Goal: Task Accomplishment & Management: Manage account settings

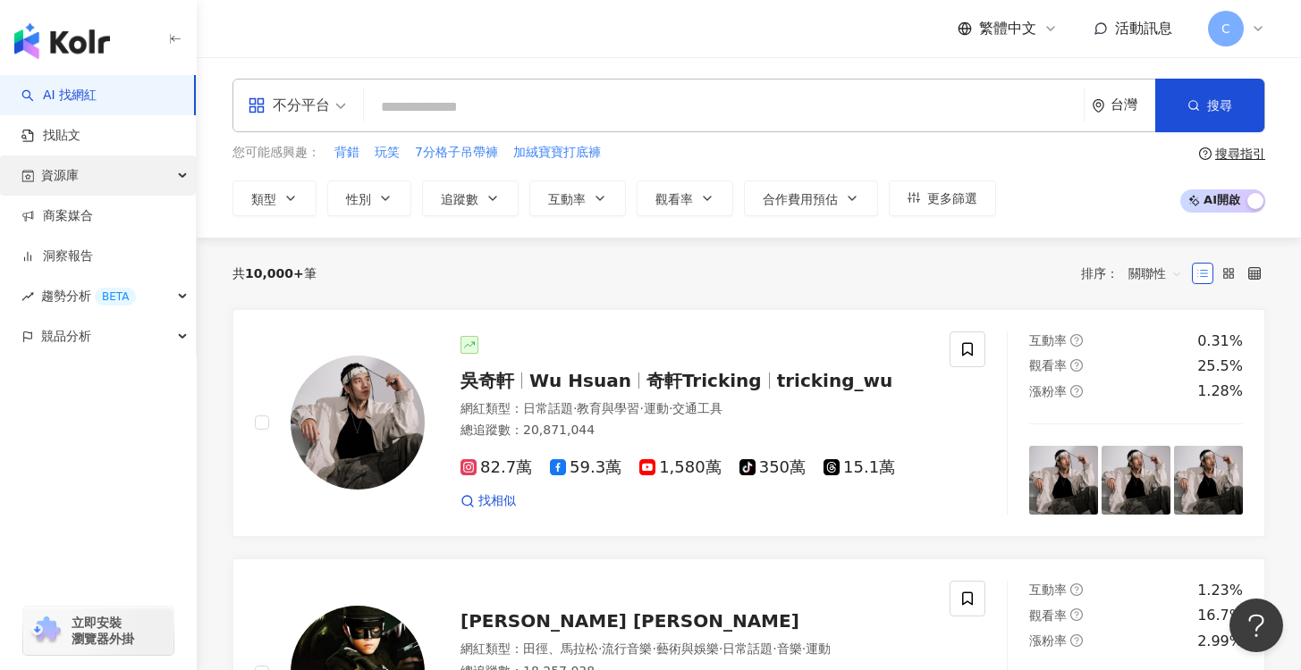
click at [156, 181] on div "資源庫" at bounding box center [98, 176] width 196 height 40
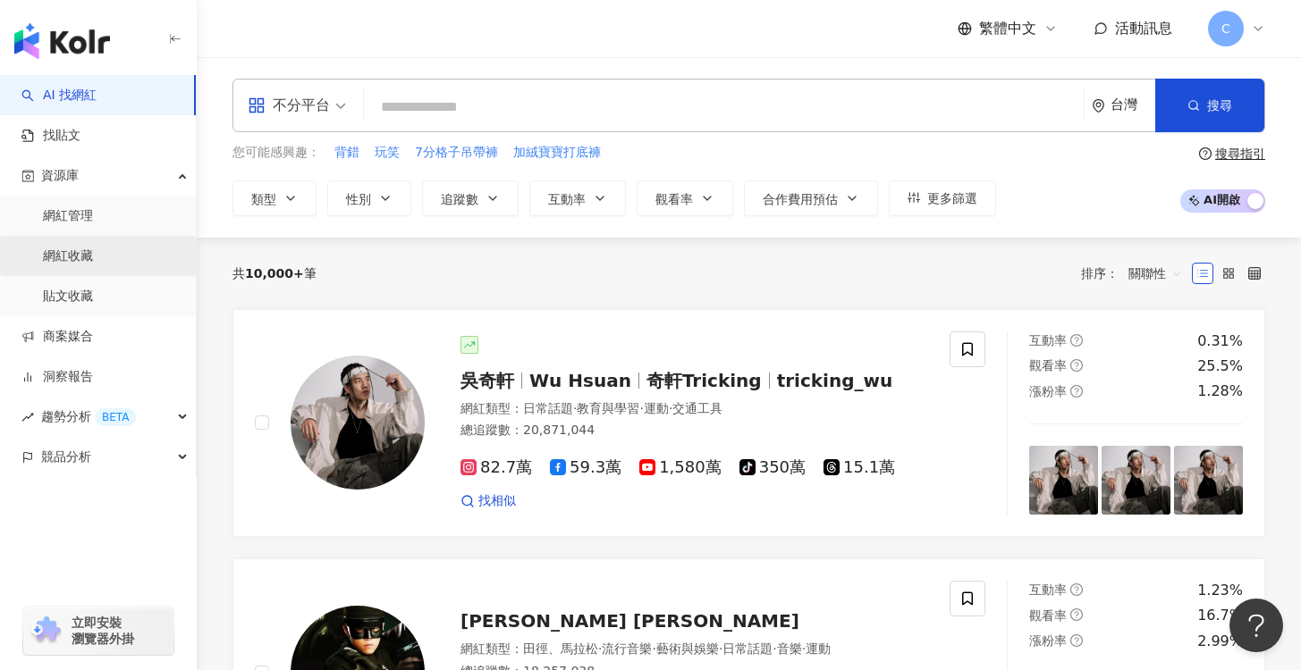
click at [93, 249] on link "網紅收藏" at bounding box center [68, 257] width 50 height 18
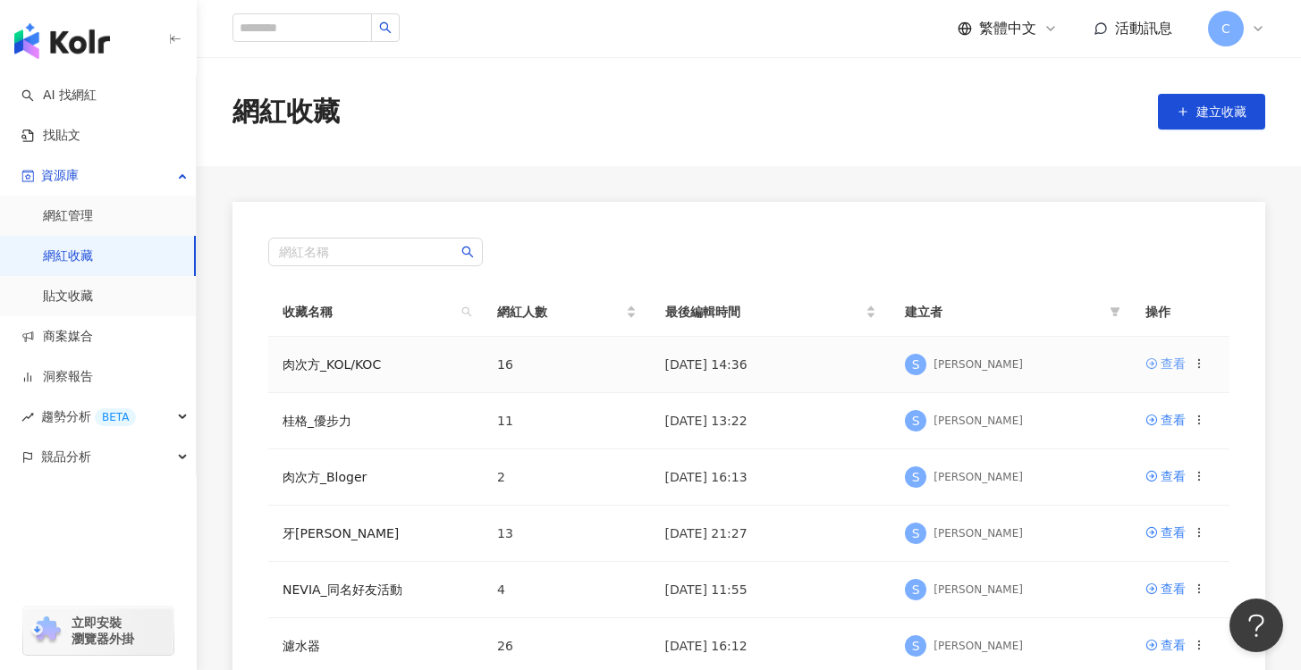
click at [1160, 361] on link "查看" at bounding box center [1165, 364] width 40 height 20
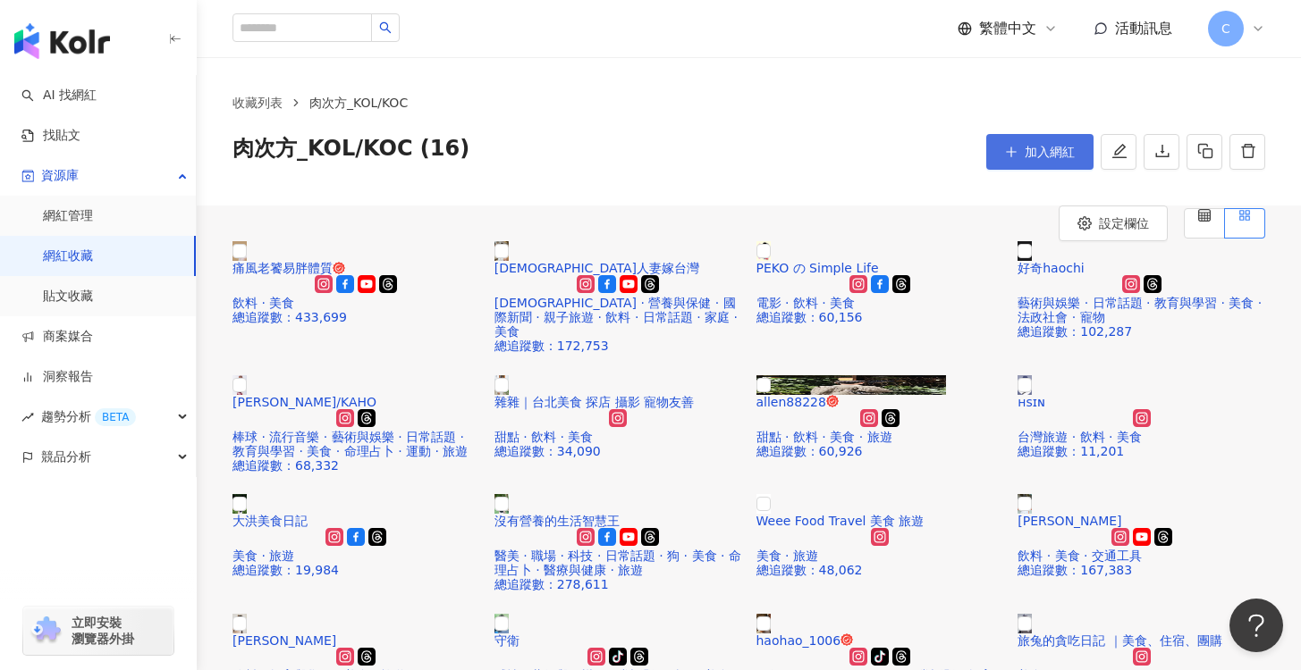
click at [1033, 146] on span "加入網紅" at bounding box center [1050, 152] width 50 height 14
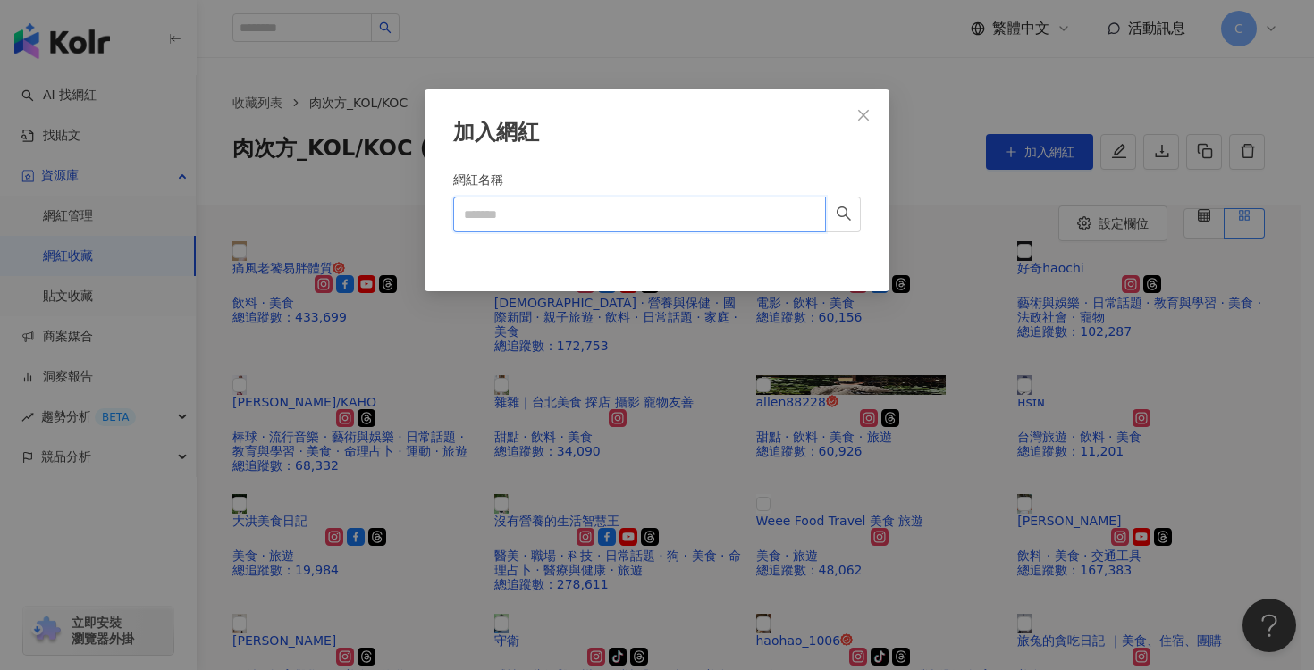
click at [565, 223] on input "網紅名稱" at bounding box center [639, 215] width 373 height 36
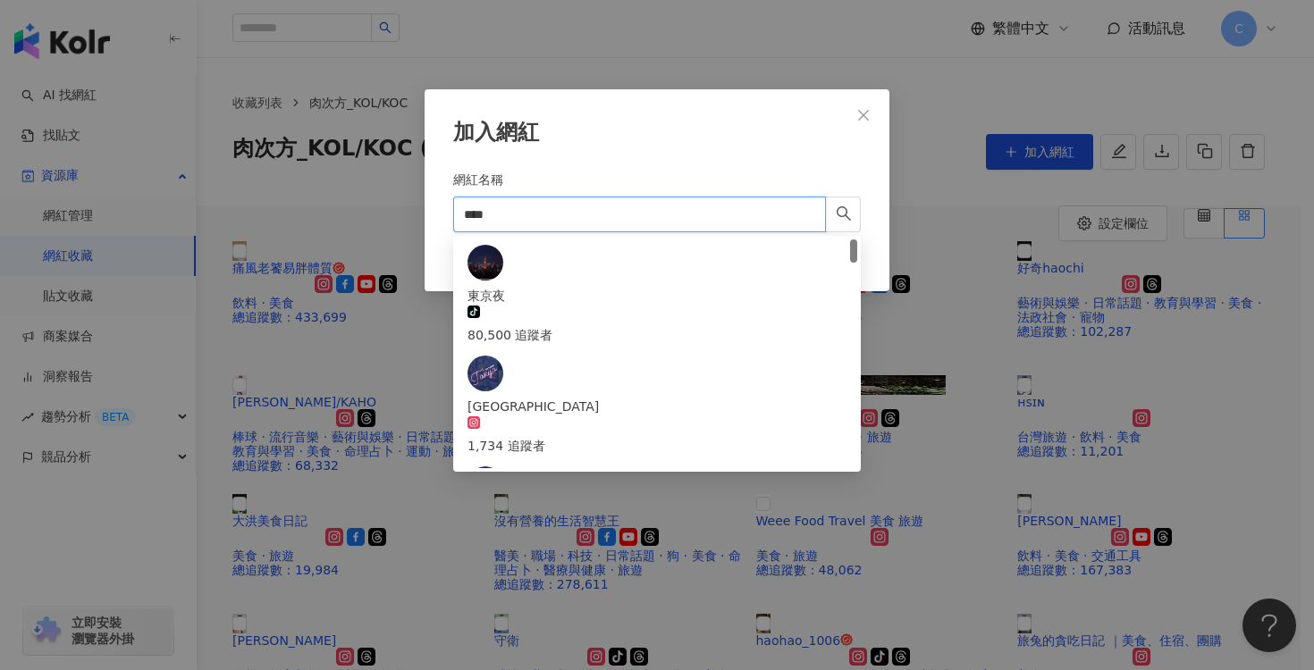
type input "****"
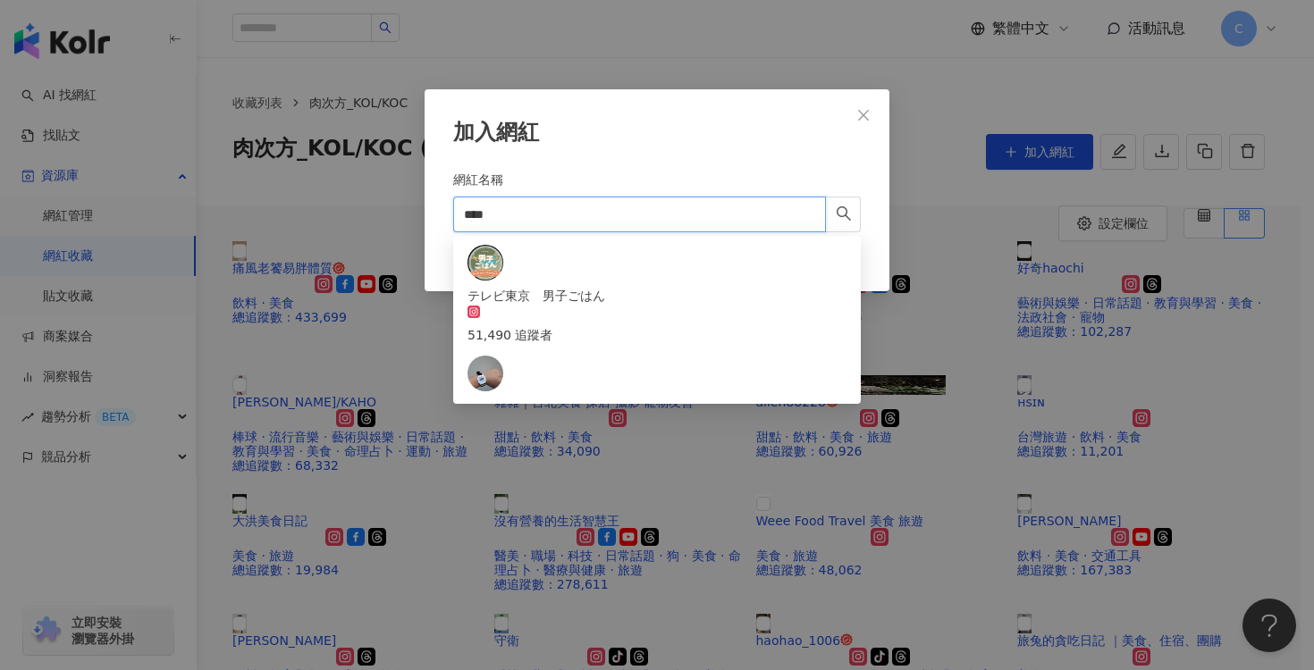
click at [626, 508] on div "東京男子圖鑑 tiktok-icon 272,060 追蹤者" at bounding box center [657, 537] width 379 height 59
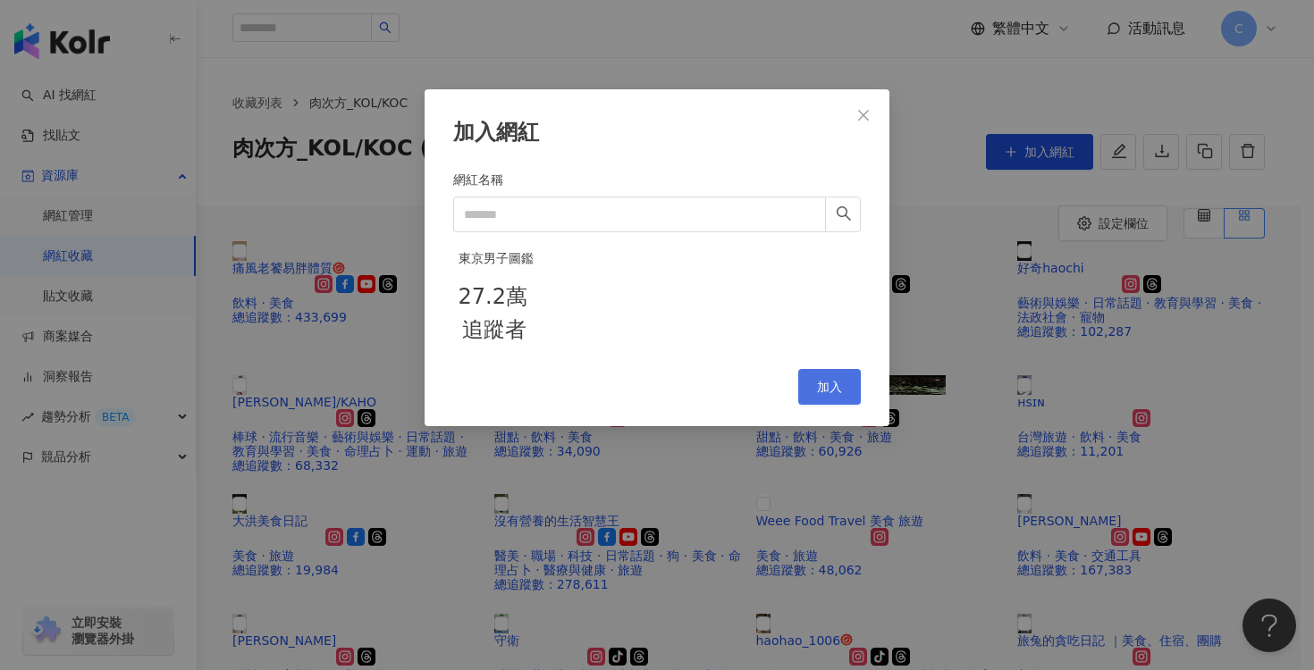
click at [846, 405] on button "加入" at bounding box center [829, 387] width 63 height 36
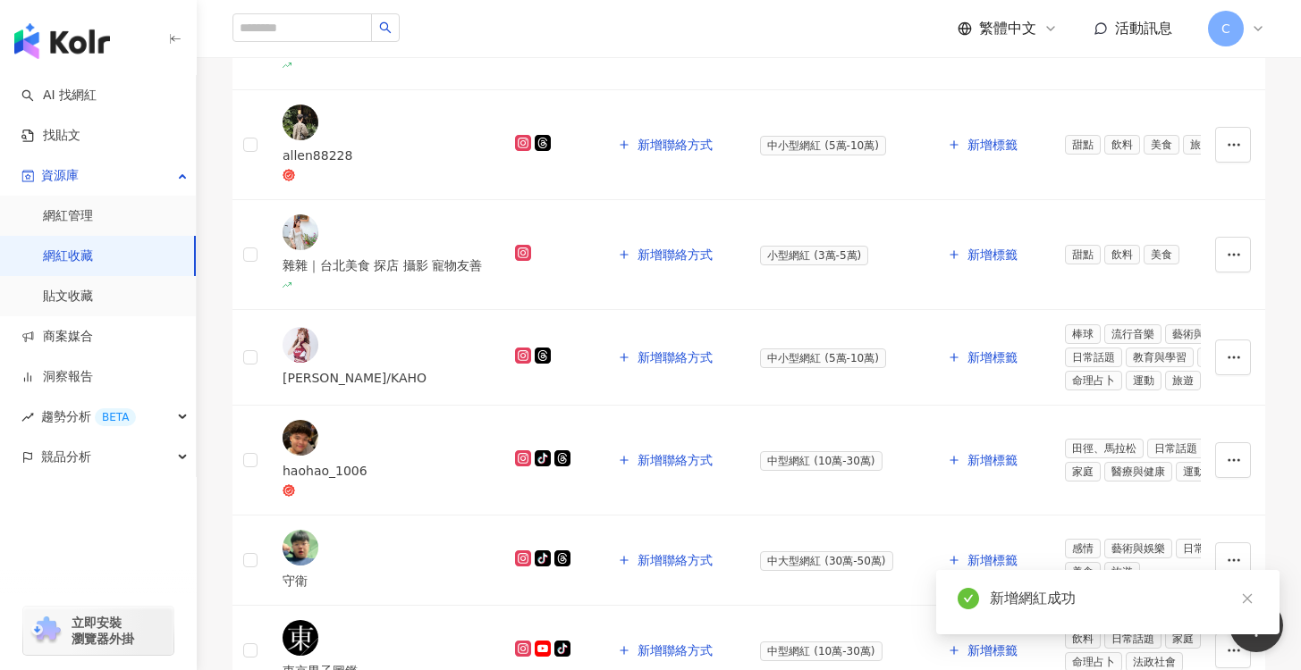
scroll to position [1015, 0]
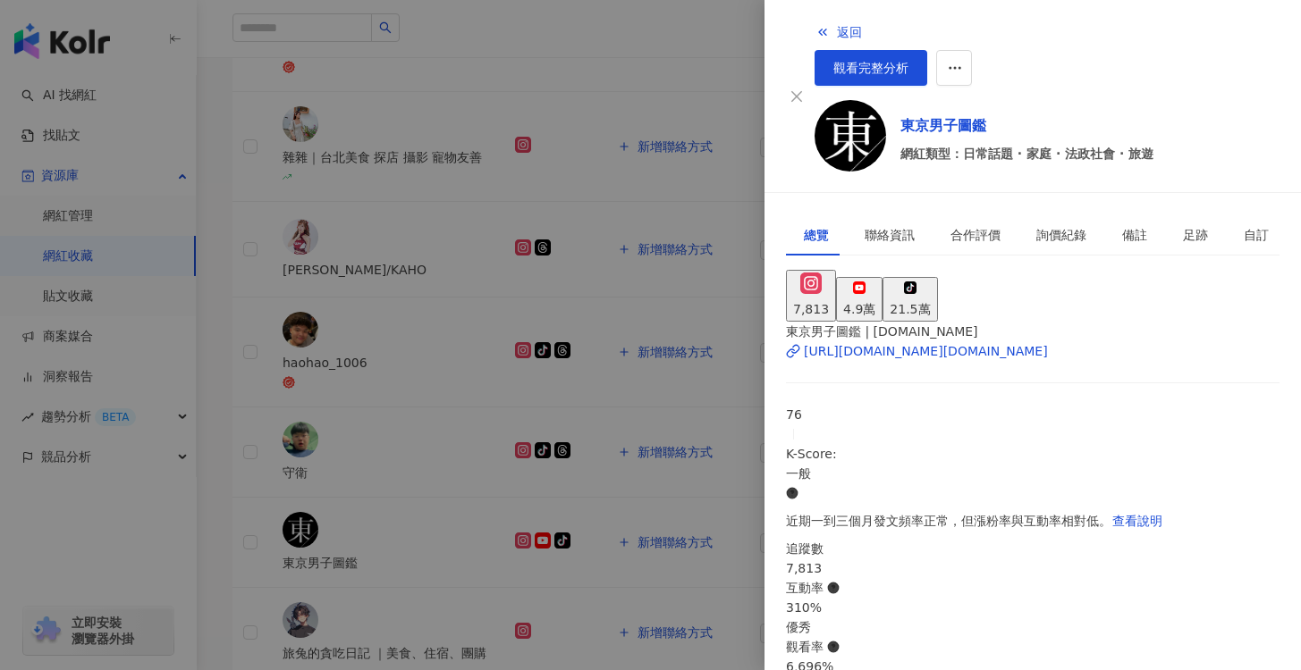
scroll to position [162, 0]
